Goal: Transaction & Acquisition: Purchase product/service

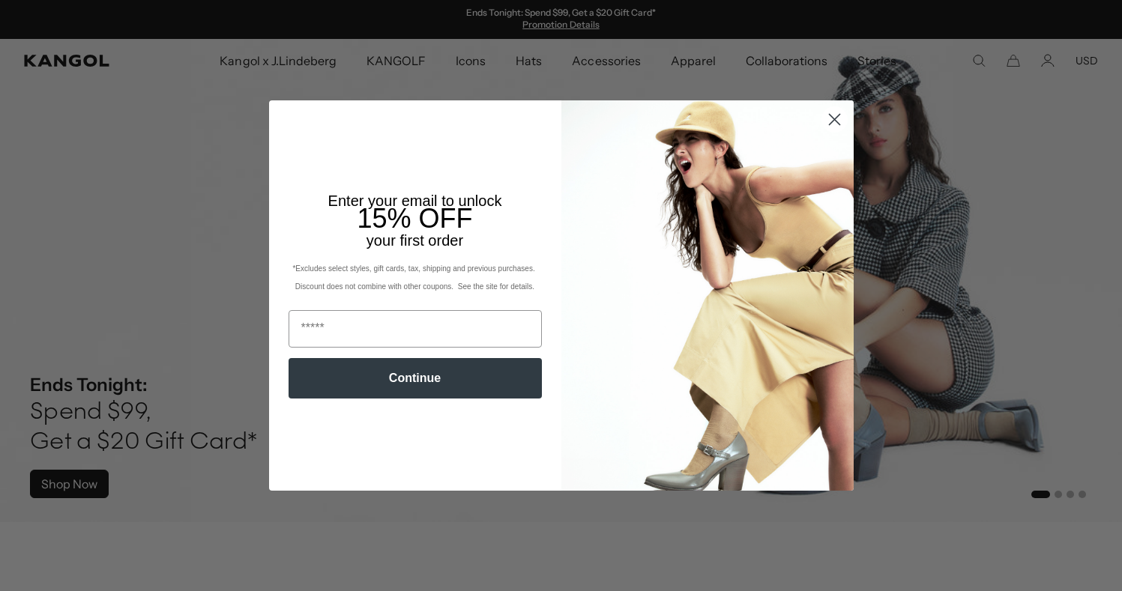
click at [832, 124] on circle "Close dialog" at bounding box center [833, 119] width 25 height 25
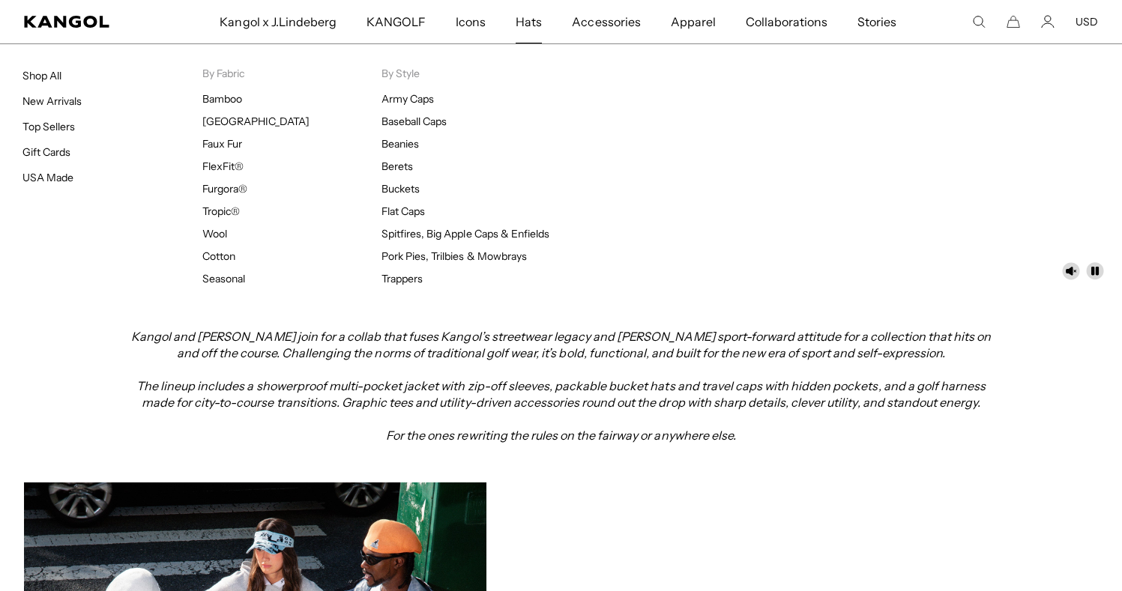
click at [527, 27] on span "Hats" at bounding box center [528, 21] width 26 height 43
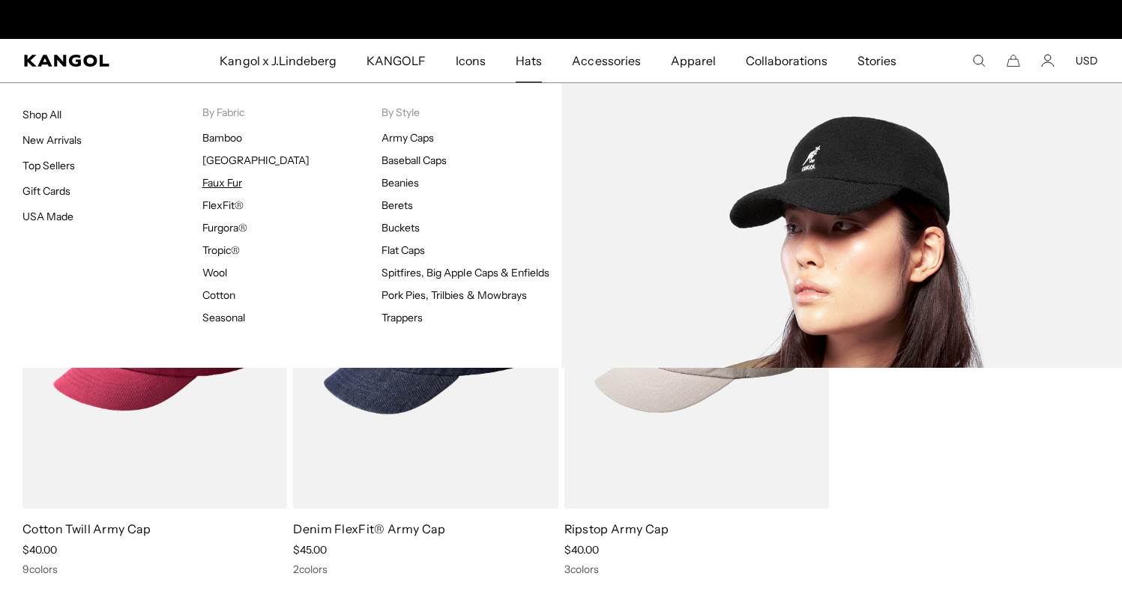
scroll to position [0, 309]
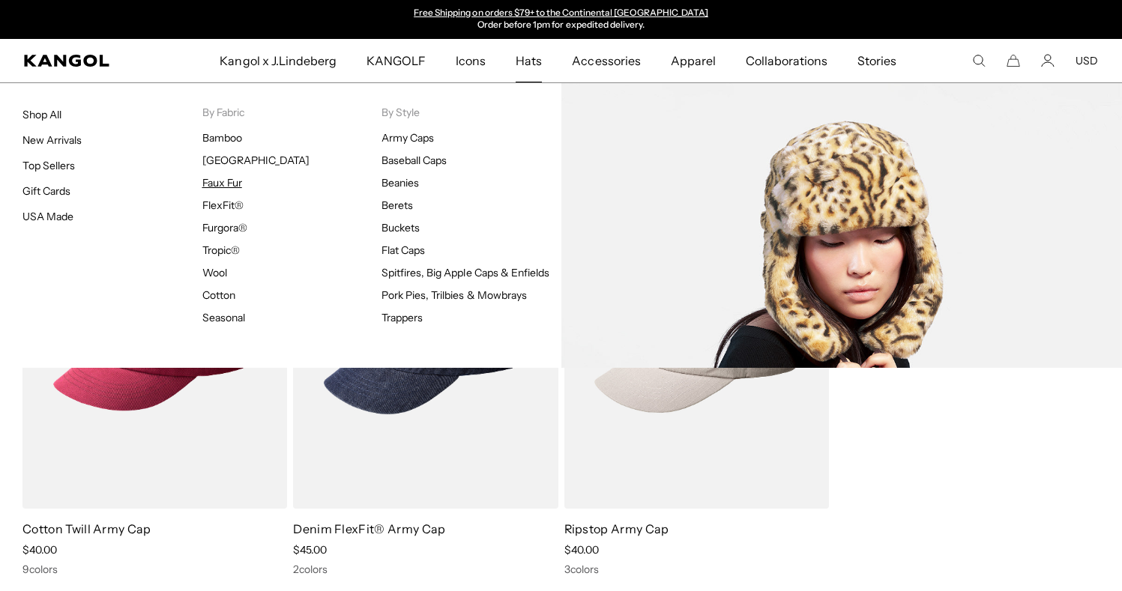
click at [234, 185] on link "Faux Fur" at bounding box center [222, 182] width 40 height 13
